Goal: Find specific page/section: Find specific page/section

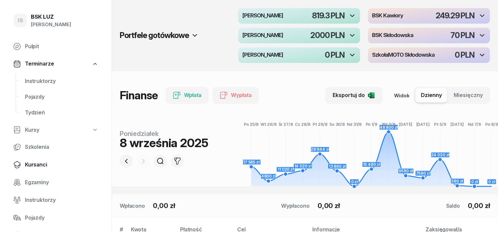
click at [33, 165] on span "Kursanci" at bounding box center [61, 165] width 73 height 9
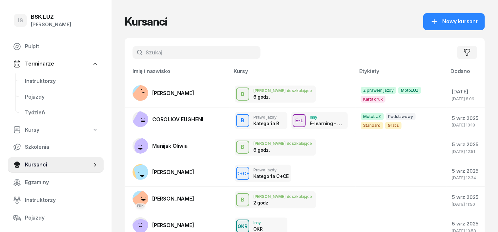
click at [134, 52] on input "text" at bounding box center [197, 52] width 128 height 13
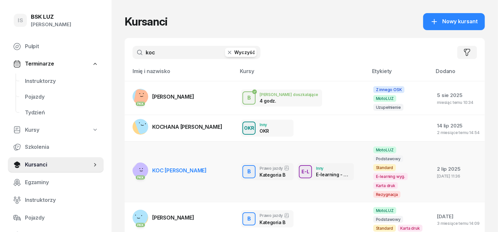
type input "koc"
click at [136, 176] on div "PKK" at bounding box center [141, 178] width 10 height 4
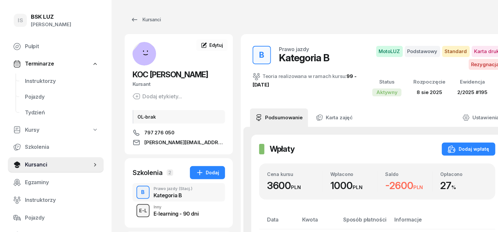
click at [136, 212] on div "E-L" at bounding box center [142, 211] width 13 height 8
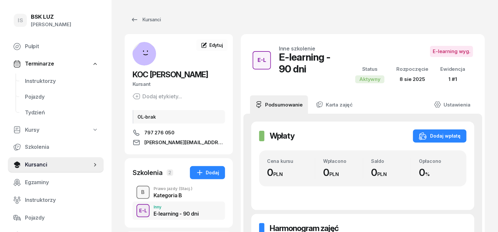
click at [139, 194] on div "B" at bounding box center [143, 192] width 9 height 11
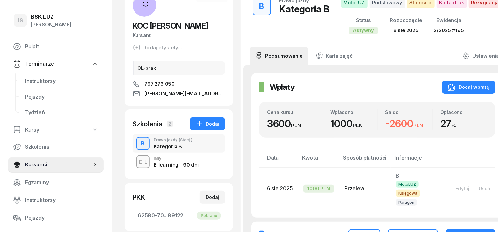
scroll to position [41, 0]
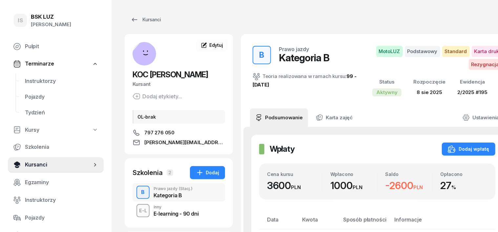
click at [43, 163] on span "Kursanci" at bounding box center [58, 165] width 67 height 9
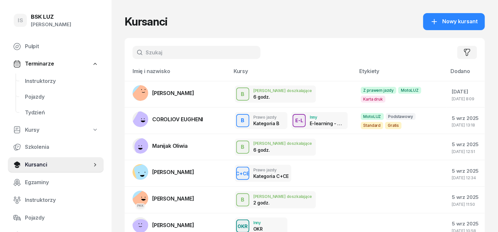
click at [141, 55] on input "text" at bounding box center [197, 52] width 128 height 13
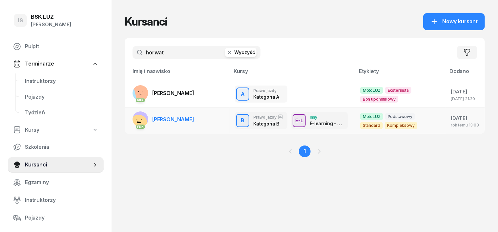
type input "horwat"
click at [127, 118] on g at bounding box center [138, 123] width 23 height 23
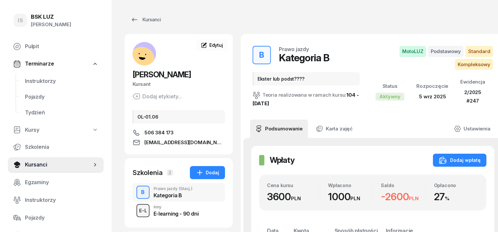
click at [136, 208] on div "E-L" at bounding box center [142, 211] width 13 height 8
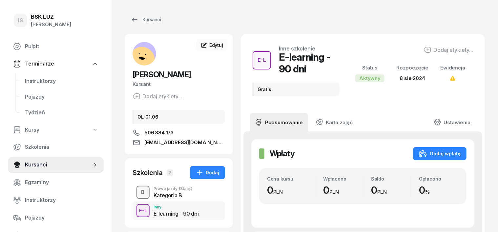
click at [139, 192] on div "B" at bounding box center [143, 192] width 9 height 11
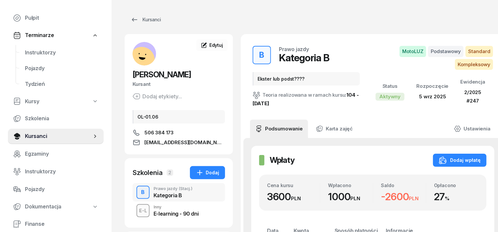
scroll to position [41, 0]
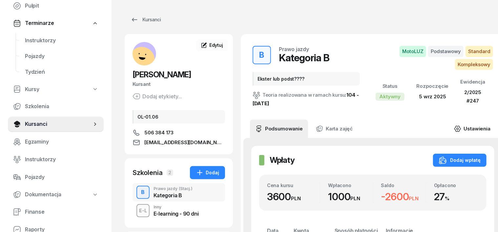
click at [454, 128] on icon at bounding box center [457, 128] width 7 height 7
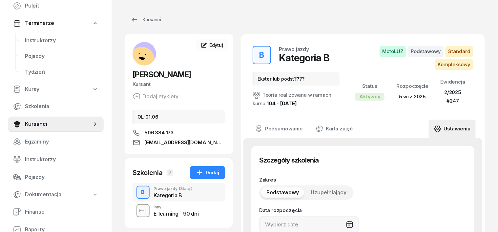
type input "05/09/2025"
type input "Ekster lub podst????"
type input "2/2025"
type input "247"
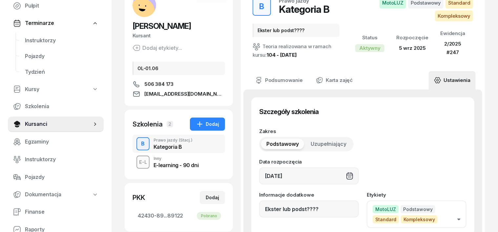
scroll to position [123, 0]
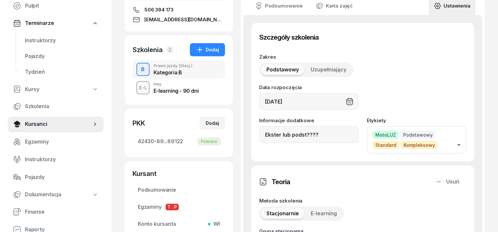
click at [402, 146] on span "Kompleksowy" at bounding box center [419, 145] width 37 height 8
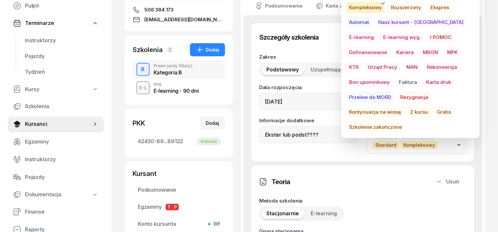
click at [383, 3] on icon "button" at bounding box center [383, 3] width 8 height 8
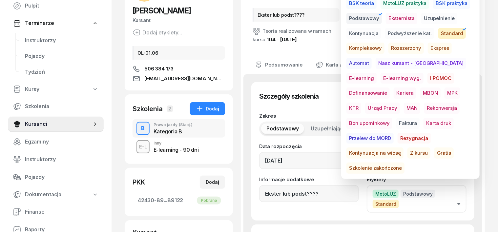
scroll to position [82, 0]
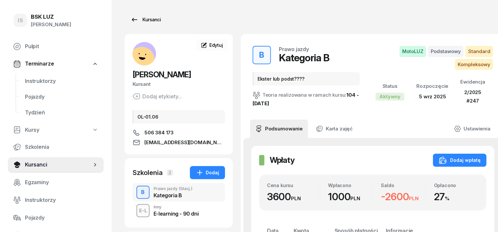
click at [138, 17] on div "Kursanci" at bounding box center [146, 20] width 30 height 8
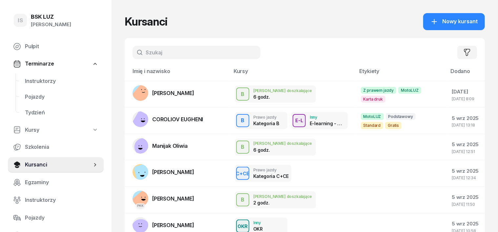
click at [139, 49] on input "text" at bounding box center [197, 52] width 128 height 13
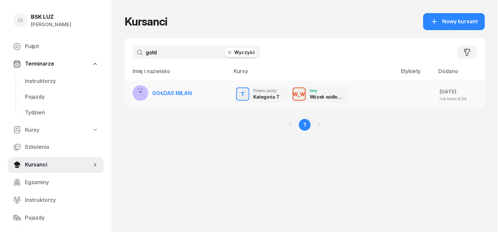
type input "gołd"
click at [129, 92] on rect at bounding box center [141, 93] width 24 height 24
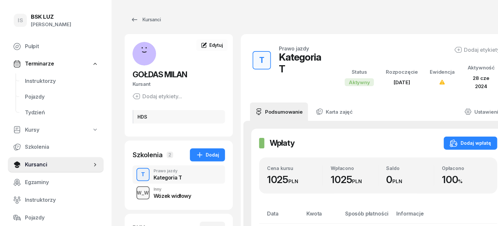
click at [135, 197] on div "W_W" at bounding box center [143, 193] width 17 height 8
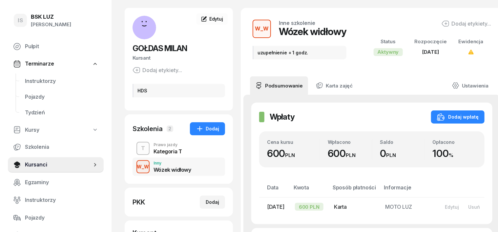
scroll to position [41, 0]
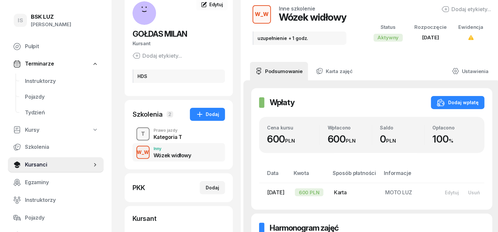
click at [138, 134] on div "T" at bounding box center [142, 134] width 9 height 11
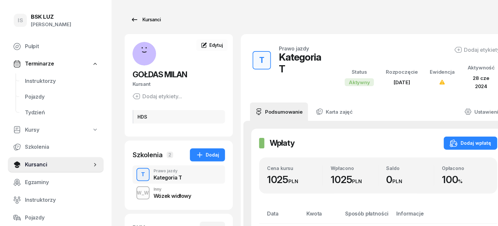
click at [142, 19] on div "Kursanci" at bounding box center [146, 20] width 30 height 8
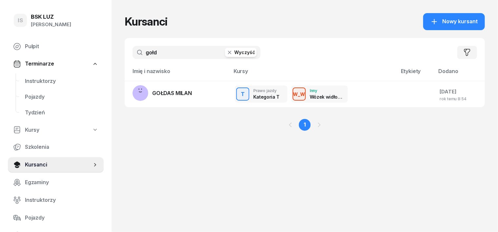
click at [146, 52] on input "gołd" at bounding box center [197, 52] width 128 height 13
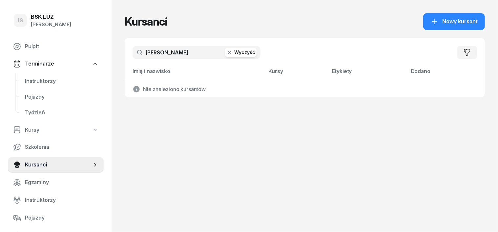
click at [140, 49] on input "gołdys" at bounding box center [197, 52] width 128 height 13
click at [133, 87] on icon at bounding box center [136, 89] width 7 height 7
drag, startPoint x: 146, startPoint y: 51, endPoint x: 140, endPoint y: 43, distance: 10.1
click at [146, 51] on input "goldys" at bounding box center [197, 52] width 128 height 13
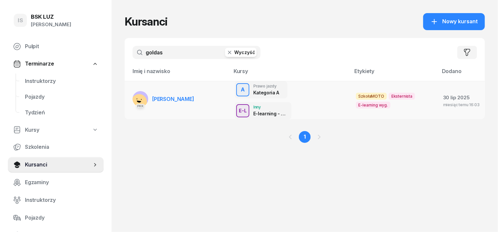
type input "goldas"
click at [129, 92] on rect at bounding box center [139, 102] width 21 height 21
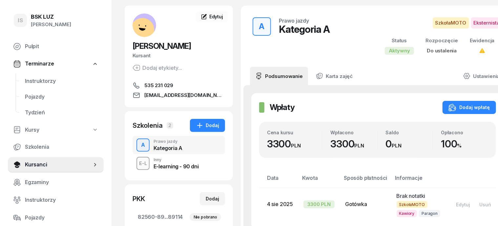
scroll to position [41, 0]
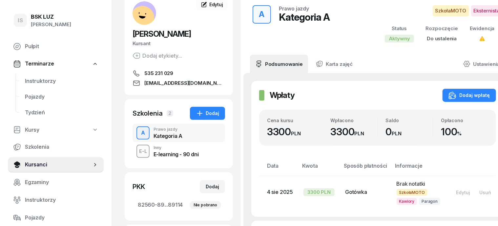
click at [136, 150] on div "E-L" at bounding box center [142, 151] width 13 height 8
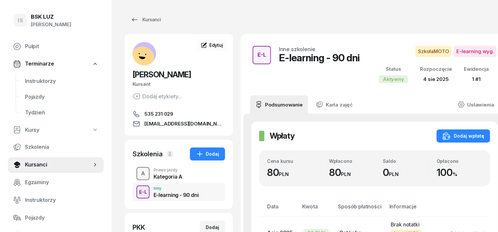
click at [138, 177] on div "A" at bounding box center [142, 173] width 9 height 11
